Goal: Navigation & Orientation: Find specific page/section

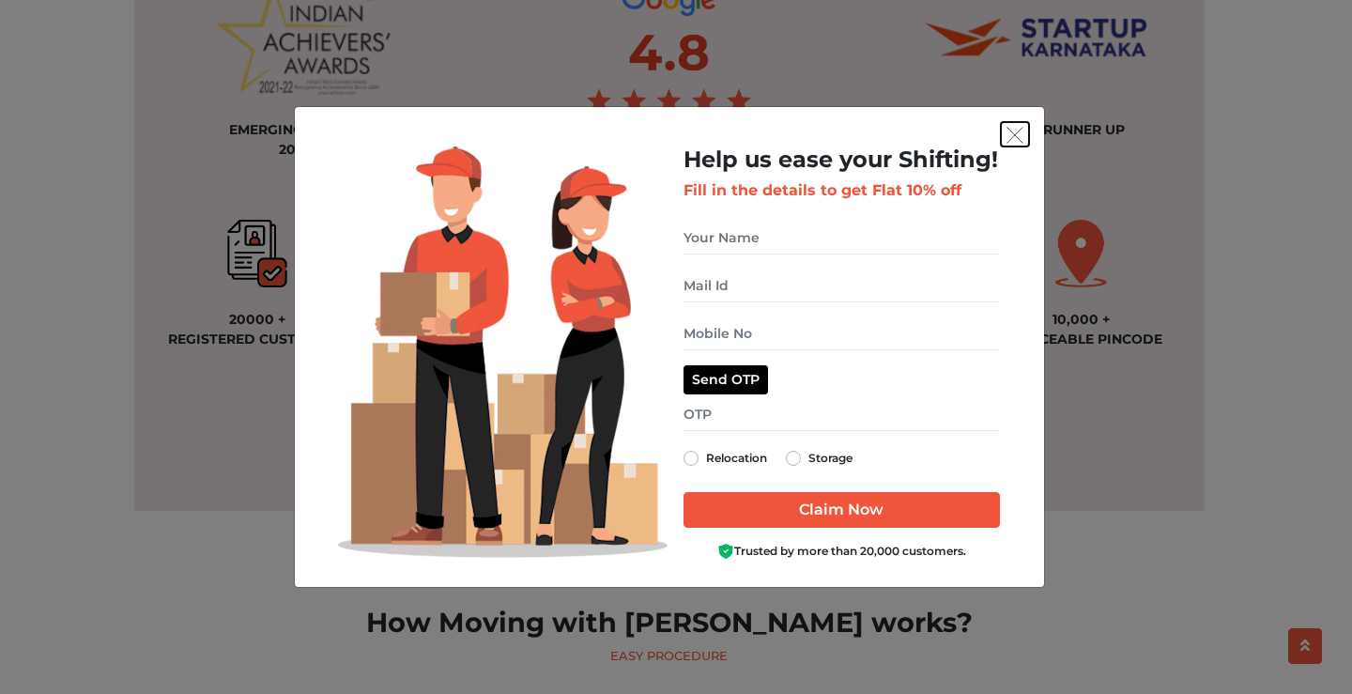
click at [1015, 134] on img "get free quote dialog" at bounding box center [1015, 135] width 17 height 17
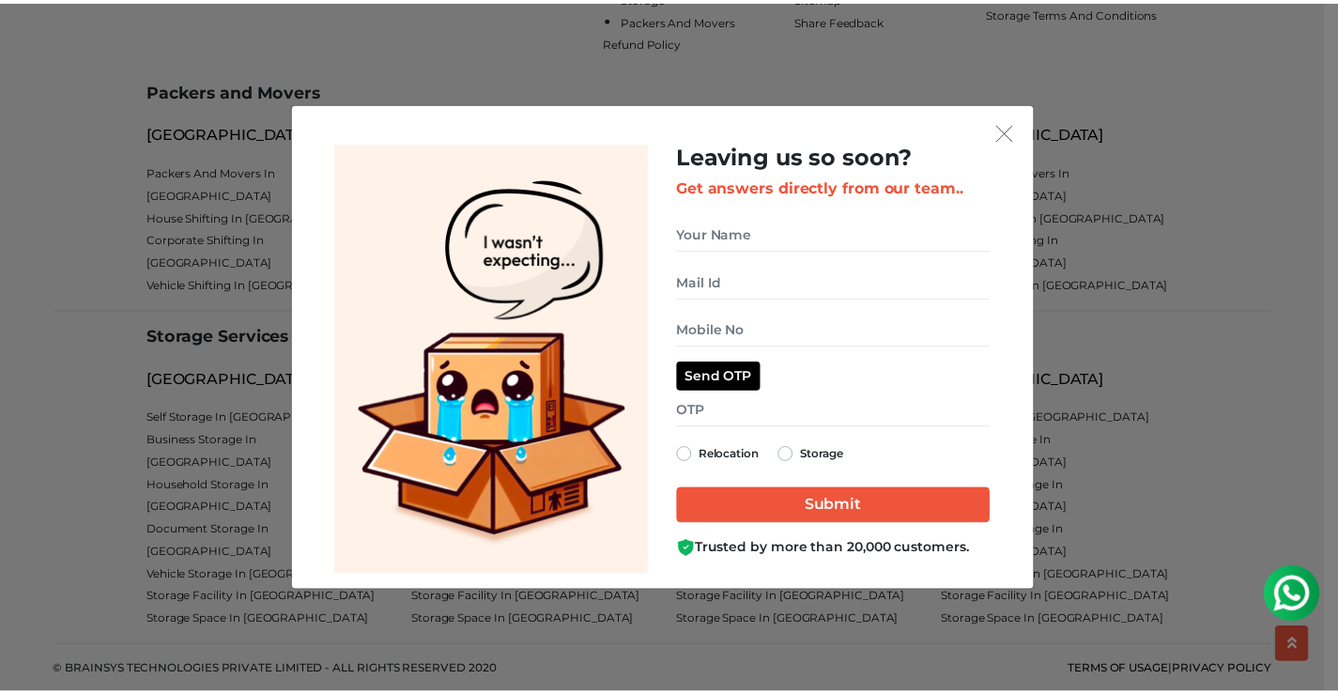
scroll to position [4945, 0]
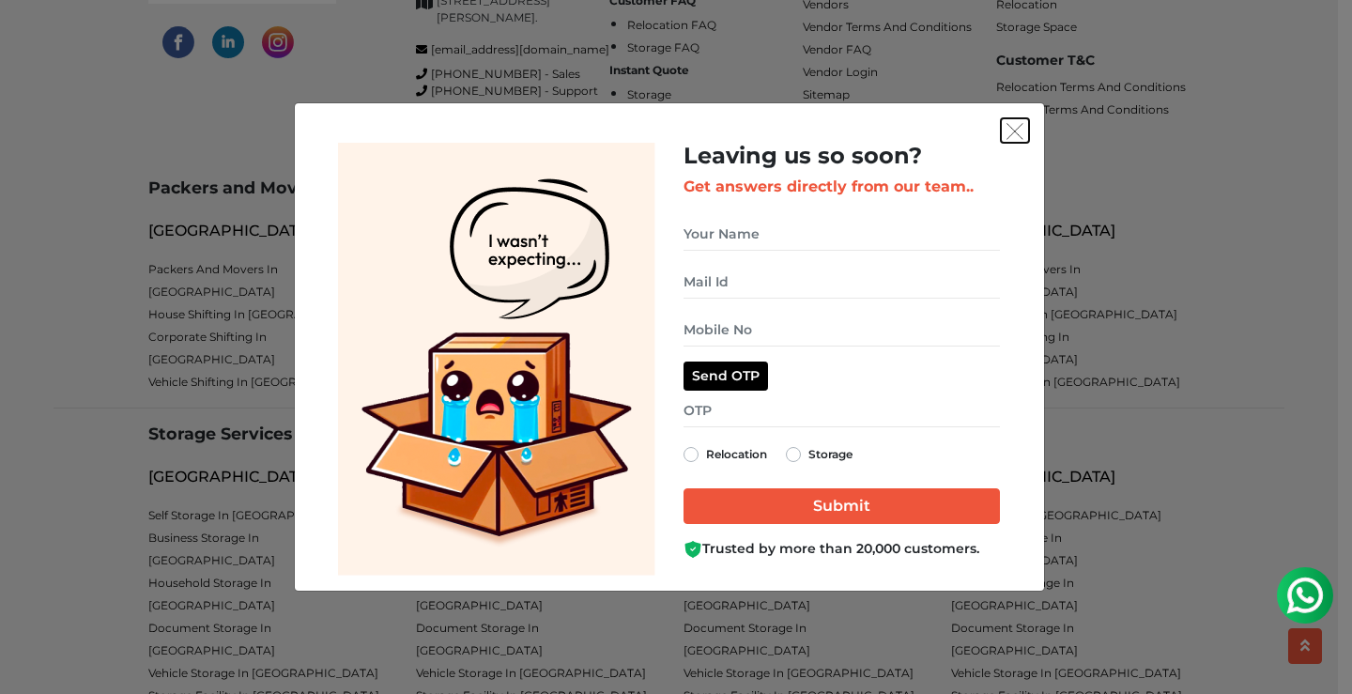
click at [1021, 131] on img "get free quote dialog" at bounding box center [1015, 131] width 17 height 17
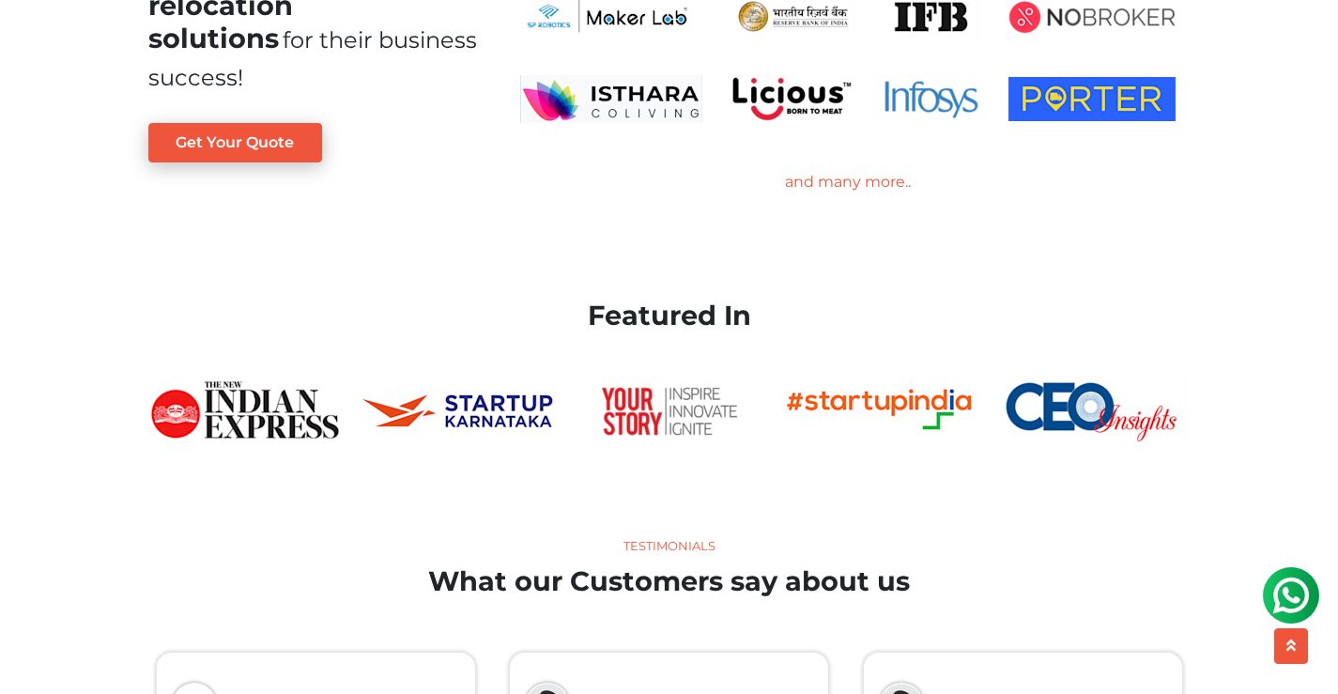
scroll to position [3631, 0]
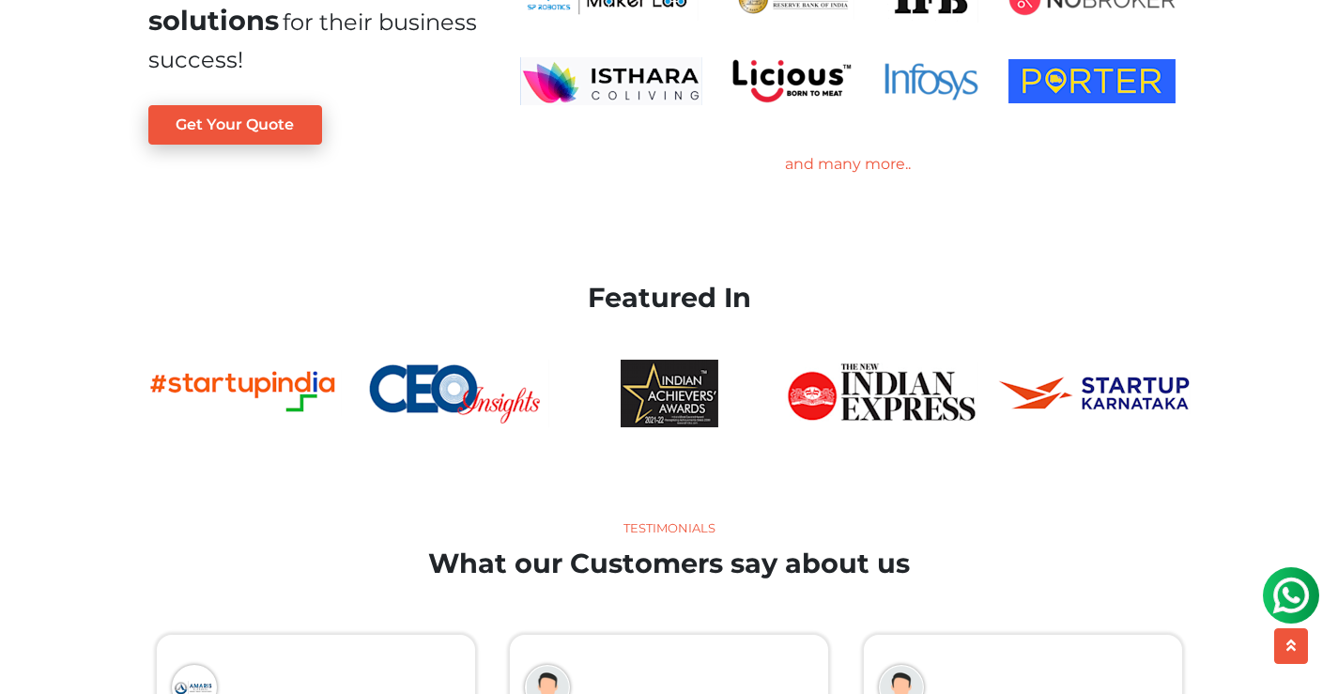
drag, startPoint x: 581, startPoint y: 293, endPoint x: 799, endPoint y: 293, distance: 217.9
click at [799, 293] on h2 "Featured In" at bounding box center [669, 298] width 1042 height 33
copy h2 "Featured In"
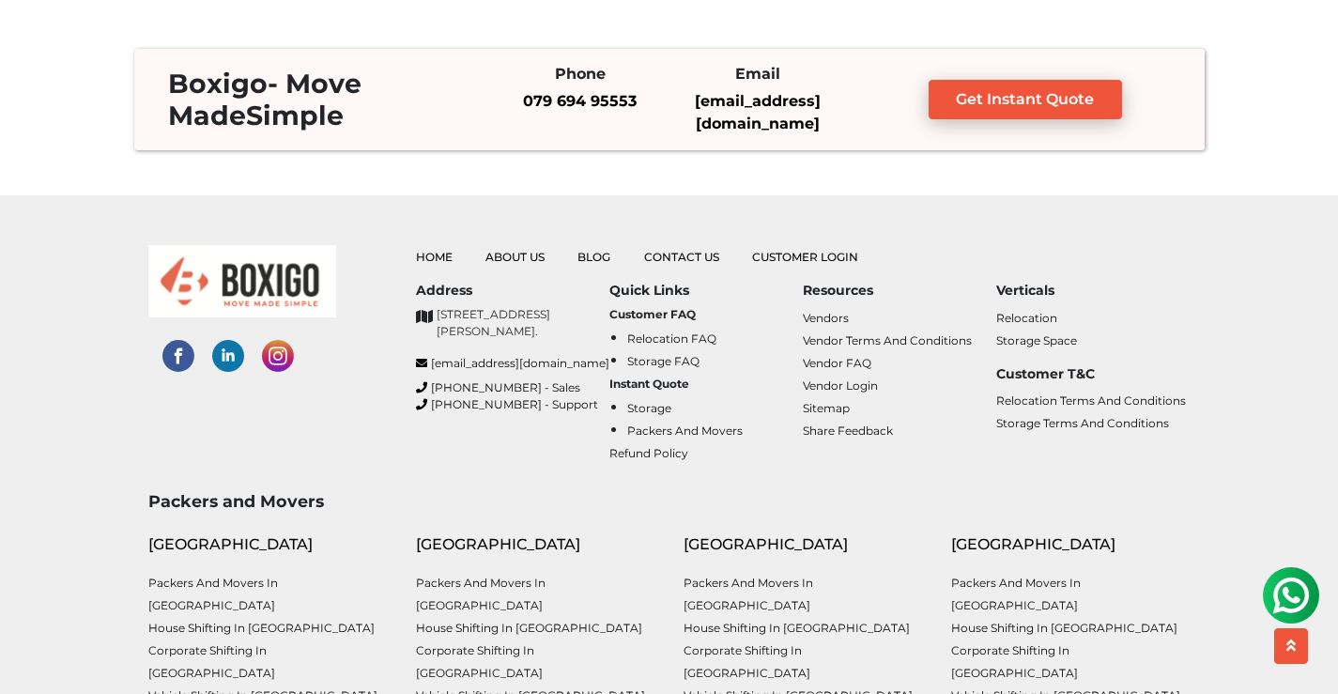
scroll to position [4570, 0]
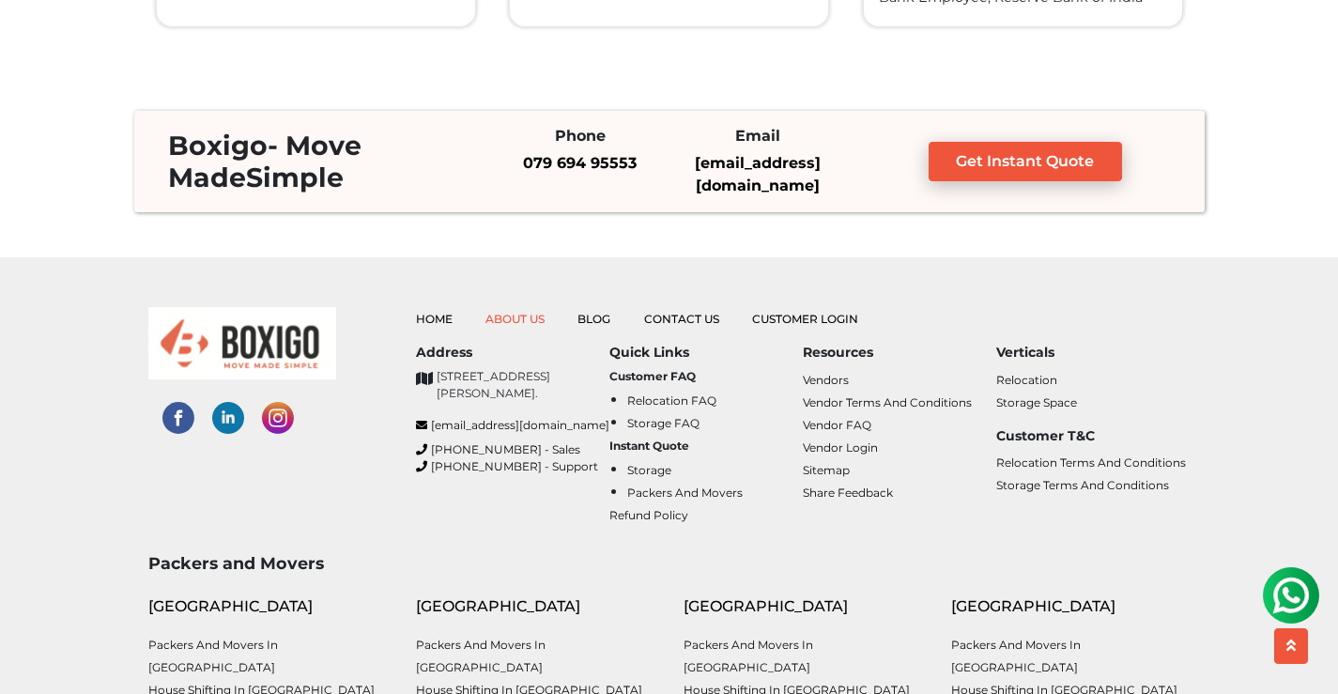
click at [511, 312] on link "About Us" at bounding box center [515, 319] width 59 height 14
